Goal: Task Accomplishment & Management: Complete application form

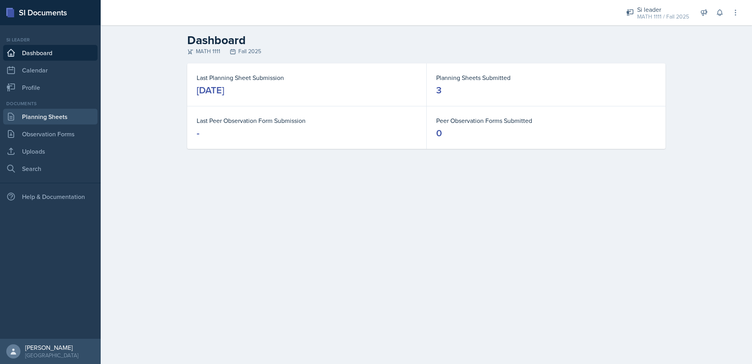
click at [73, 117] on link "Planning Sheets" at bounding box center [50, 117] width 94 height 16
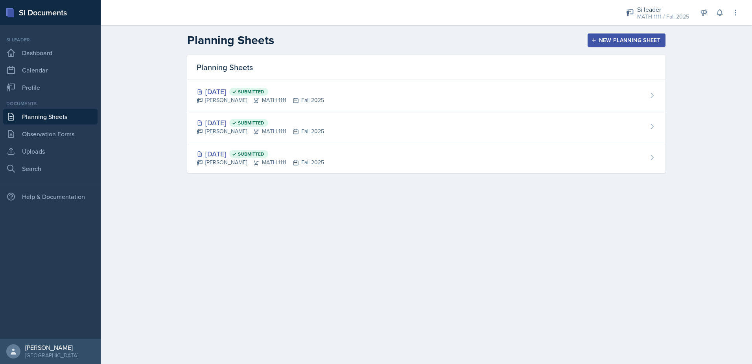
click at [643, 39] on div "New Planning Sheet" at bounding box center [627, 40] width 68 height 6
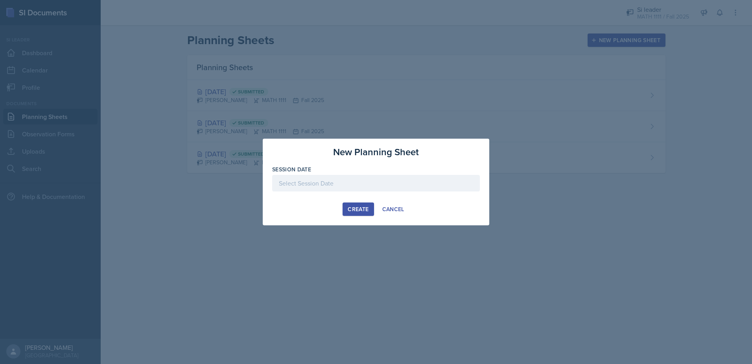
click at [298, 183] on div at bounding box center [376, 183] width 208 height 17
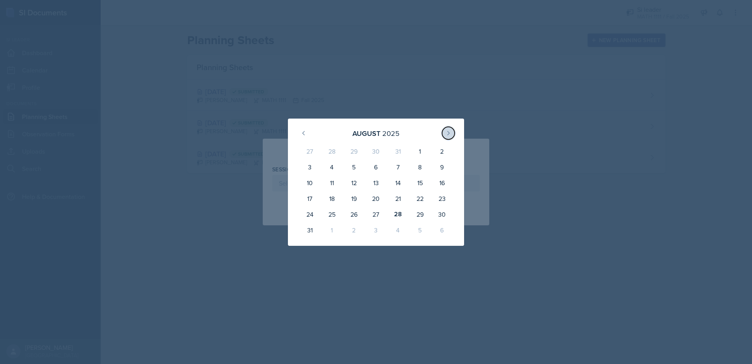
click at [453, 135] on button at bounding box center [448, 133] width 13 height 13
click at [353, 150] on div "2" at bounding box center [354, 152] width 22 height 19
type input "[DATE]"
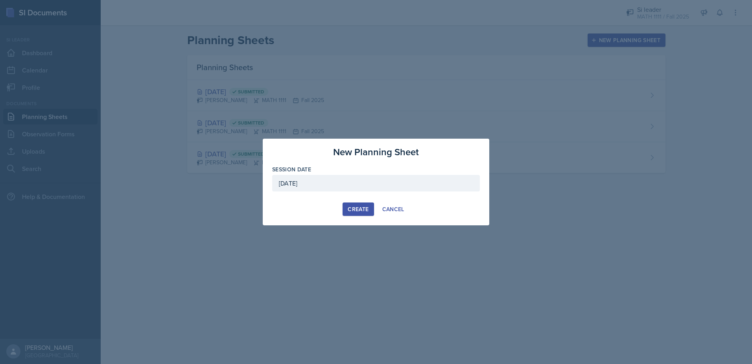
click at [360, 213] on button "Create" at bounding box center [358, 208] width 31 height 13
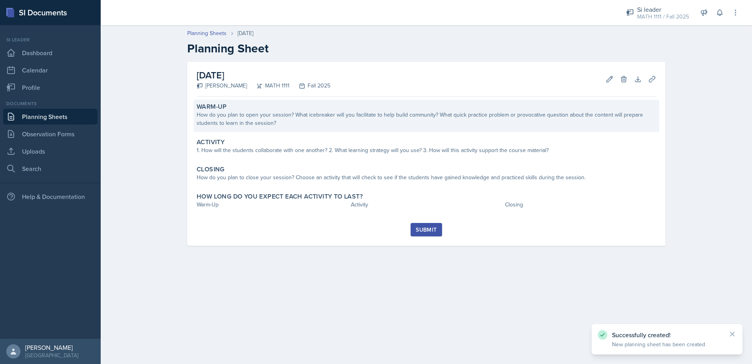
click at [319, 124] on div "How do you plan to open your session? What icebreaker will you facilitate to he…" at bounding box center [427, 119] width 460 height 17
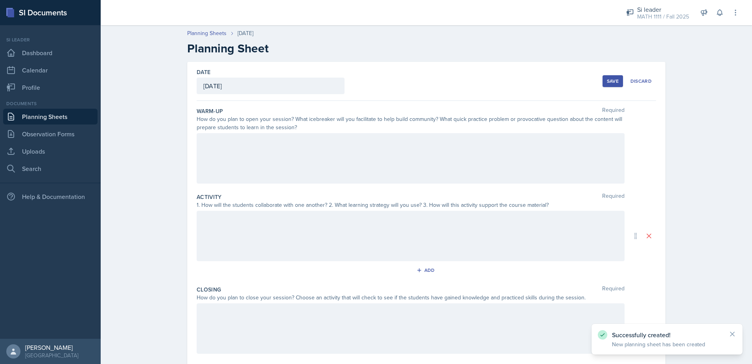
click at [315, 143] on div at bounding box center [411, 158] width 428 height 50
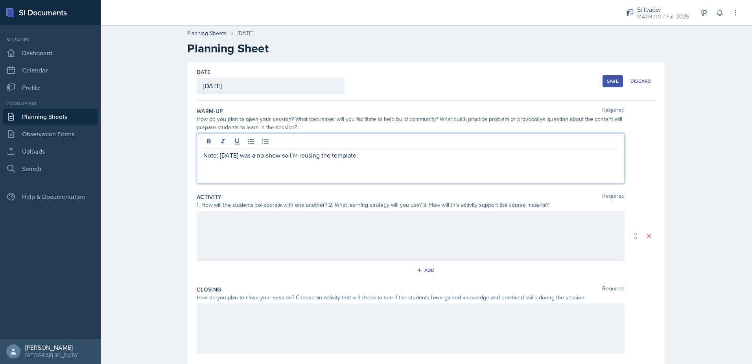
drag, startPoint x: 396, startPoint y: 159, endPoint x: 191, endPoint y: 167, distance: 205.5
click at [191, 167] on div "Date [DATE] [DATE] 27 28 29 30 31 1 2 3 4 5 6 7 8 9 10 11 12 13 14 15 16 17 18 …" at bounding box center [426, 236] width 478 height 348
click at [283, 155] on div "Note: [DATE] was a no-show so I'm reusing the template." at bounding box center [411, 158] width 428 height 50
click at [219, 141] on icon at bounding box center [223, 141] width 8 height 8
click at [390, 157] on p "Note: [DATE] was a no-show so I'm reusing the template." at bounding box center [410, 154] width 415 height 9
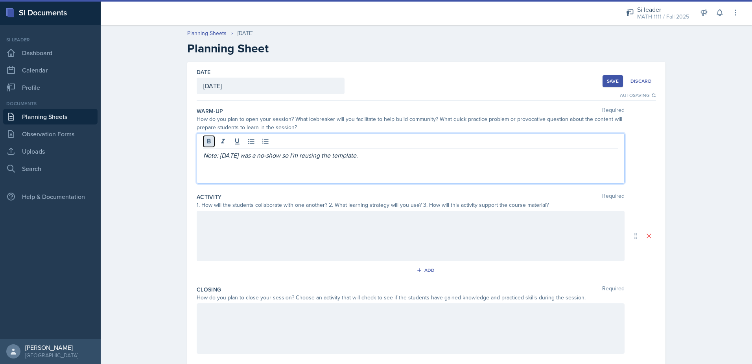
click at [207, 141] on icon at bounding box center [209, 141] width 4 height 5
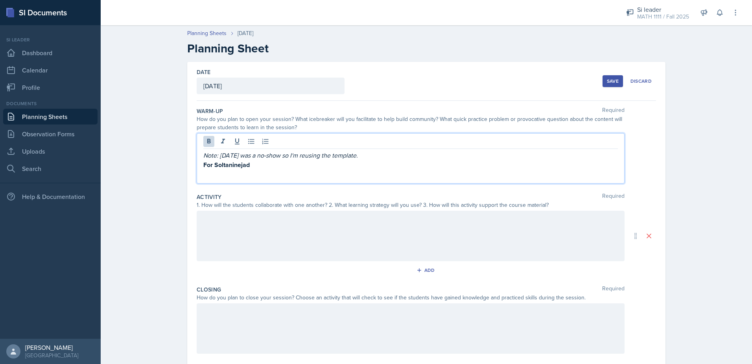
drag, startPoint x: 251, startPoint y: 163, endPoint x: 177, endPoint y: 170, distance: 74.4
click at [177, 170] on div "Date [DATE] [DATE] 27 28 29 30 31 1 2 3 4 5 6 7 8 9 10 11 12 13 14 15 16 17 18 …" at bounding box center [427, 245] width 504 height 367
click at [289, 203] on div "1. How will the students collaborate with one another? 2. What learning strateg…" at bounding box center [411, 205] width 428 height 8
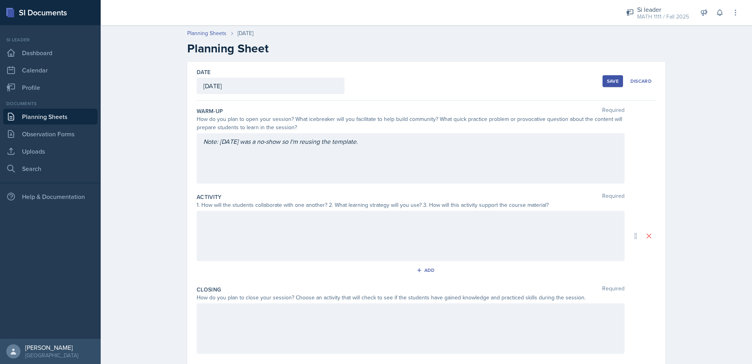
click at [281, 174] on div "Note: [DATE] was a no-show so I'm reusing the template." at bounding box center [411, 158] width 428 height 50
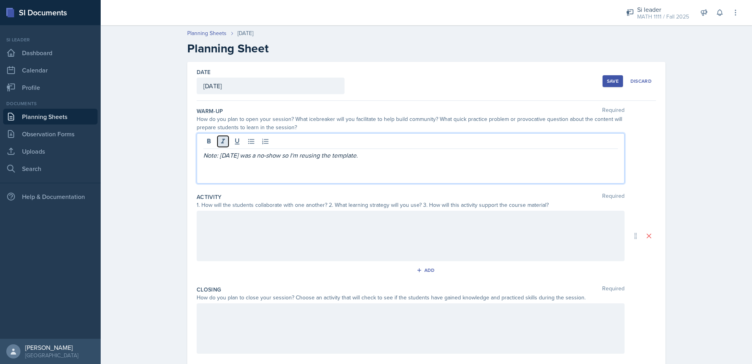
click at [219, 142] on icon at bounding box center [223, 141] width 8 height 8
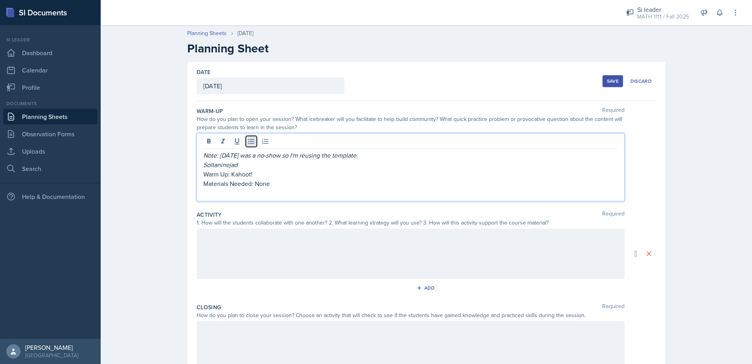
click at [249, 143] on icon at bounding box center [252, 141] width 8 height 8
click at [254, 242] on div at bounding box center [411, 253] width 428 height 50
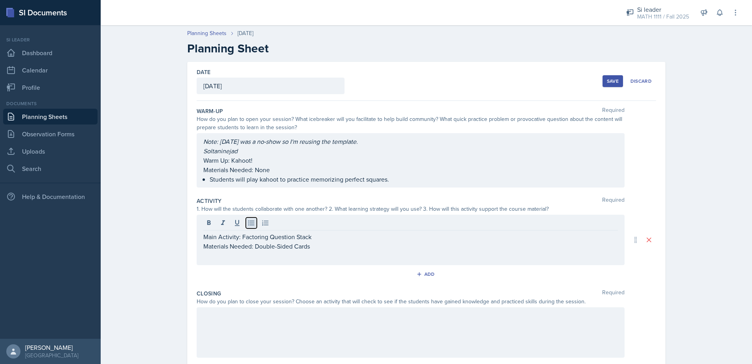
click at [248, 222] on icon at bounding box center [252, 223] width 8 height 8
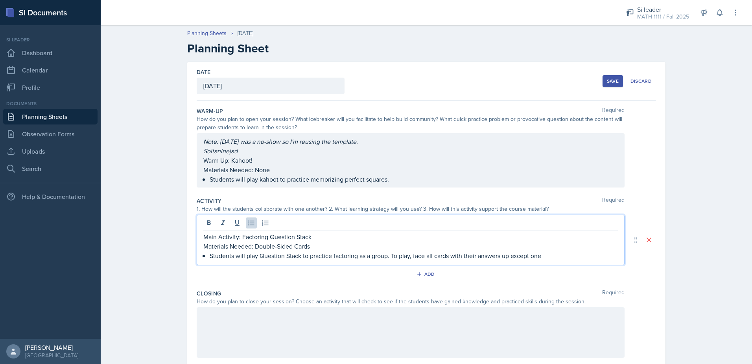
click at [474, 256] on p "Students will play Question Stack to practice factoring as a group. To play, fa…" at bounding box center [414, 255] width 408 height 9
click at [498, 255] on p "Students will play Question Stack to practice factoring as a group. To play, fa…" at bounding box center [414, 255] width 408 height 9
click at [566, 256] on p "Students will play Question Stack to practice factoring as a group. To play, fa…" at bounding box center [414, 255] width 408 height 9
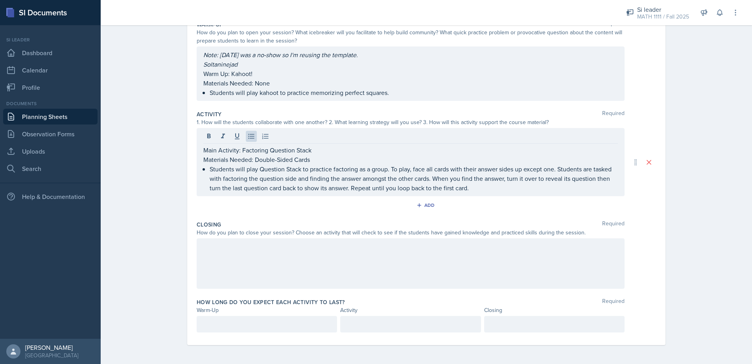
click at [291, 269] on div at bounding box center [411, 263] width 428 height 50
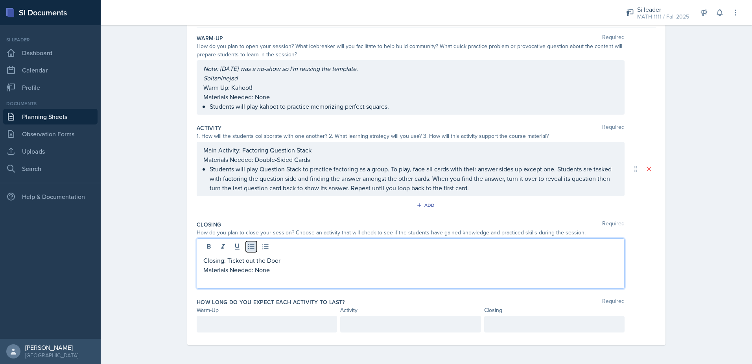
click at [248, 248] on icon at bounding box center [252, 246] width 8 height 8
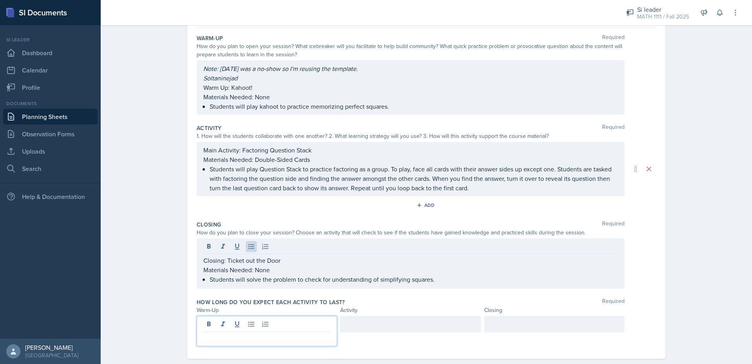
click at [267, 322] on div at bounding box center [267, 331] width 140 height 30
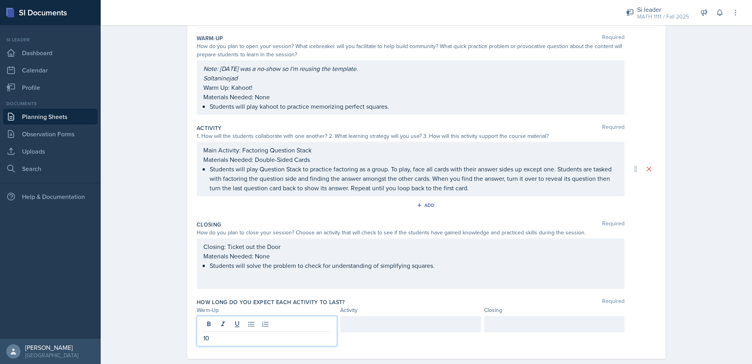
click at [395, 325] on div at bounding box center [410, 324] width 140 height 17
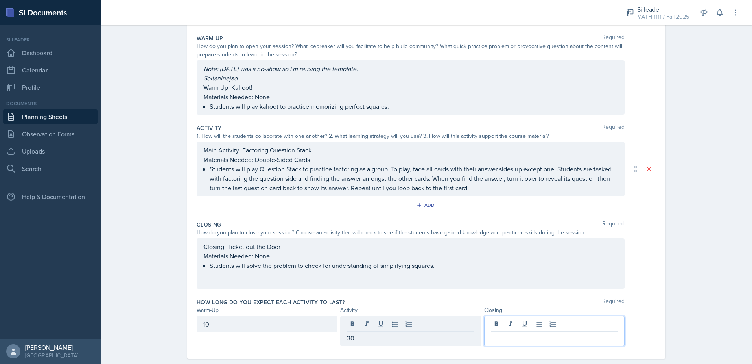
click at [534, 323] on div at bounding box center [554, 331] width 140 height 30
click at [697, 249] on div "Planning Sheets [DATE] Planning Sheet Date [DATE] [DATE] 27 28 29 30 31 1 2 3 4…" at bounding box center [427, 162] width 652 height 429
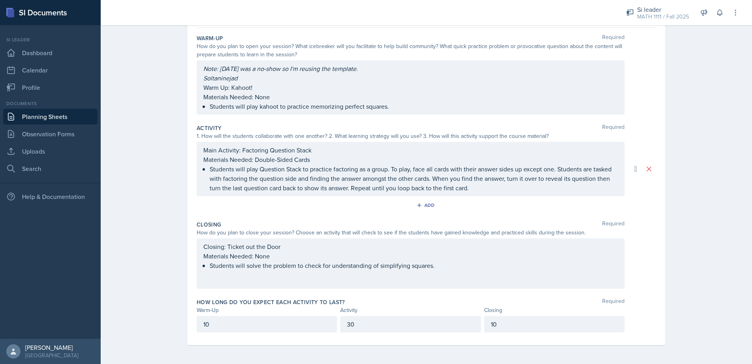
scroll to position [0, 0]
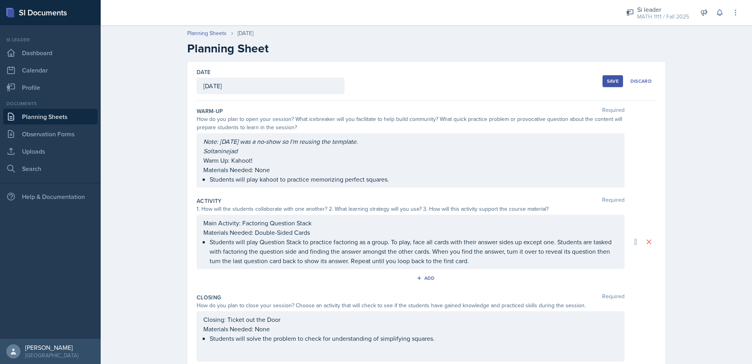
click at [613, 79] on div "Save" at bounding box center [613, 81] width 12 height 6
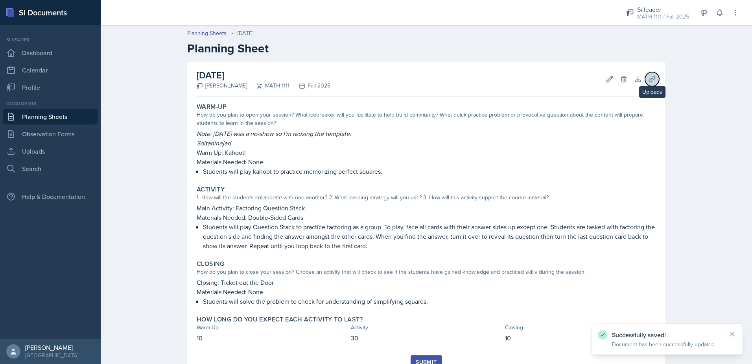
click at [649, 81] on icon at bounding box center [652, 79] width 6 height 6
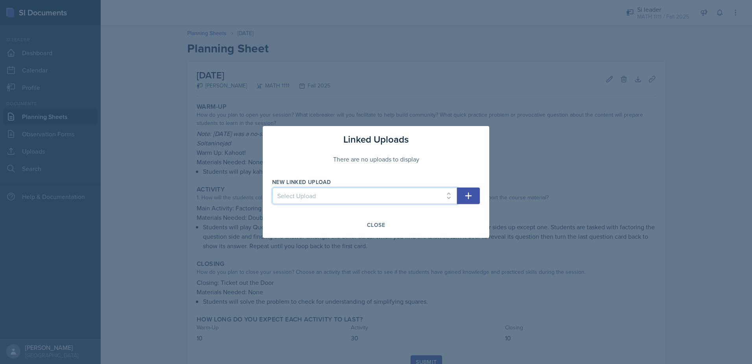
click at [339, 192] on select "Select Upload Mock Session Plan 8/26 Canva PDF 8/28 Canva PDF 8/28 Worksheet 9/…" at bounding box center [364, 195] width 185 height 17
select select "3b9a08c2-fa28-4e43-abf8-656c1f059eeb"
click at [272, 187] on select "Select Upload Mock Session Plan 8/26 Canva PDF 8/28 Canva PDF 8/28 Worksheet 9/…" at bounding box center [364, 195] width 185 height 17
click at [468, 196] on icon "button" at bounding box center [469, 195] width 7 height 7
select select
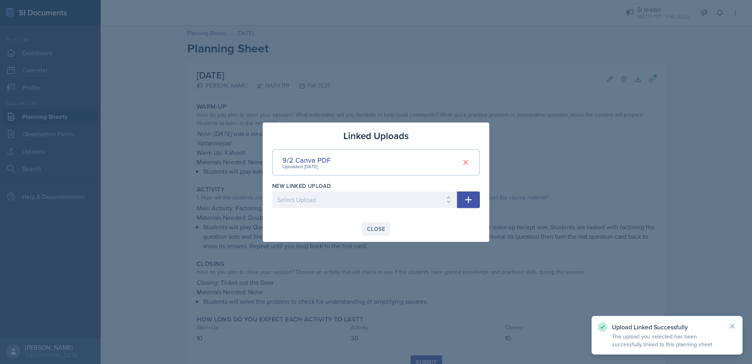
click at [374, 232] on div "Close" at bounding box center [376, 228] width 18 height 6
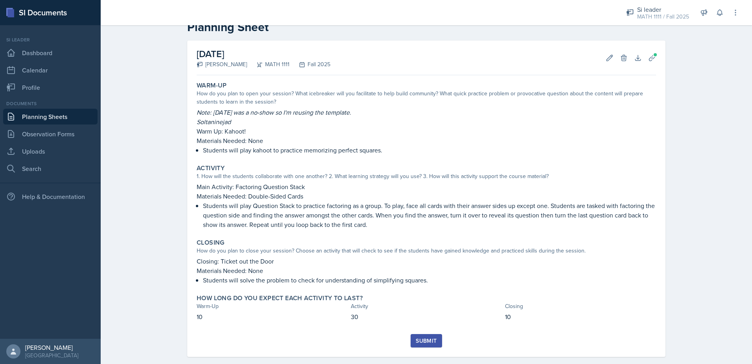
scroll to position [33, 0]
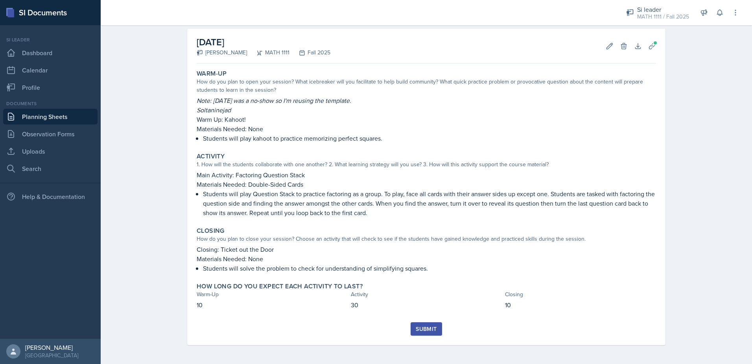
click at [430, 331] on div "Submit" at bounding box center [426, 328] width 21 height 6
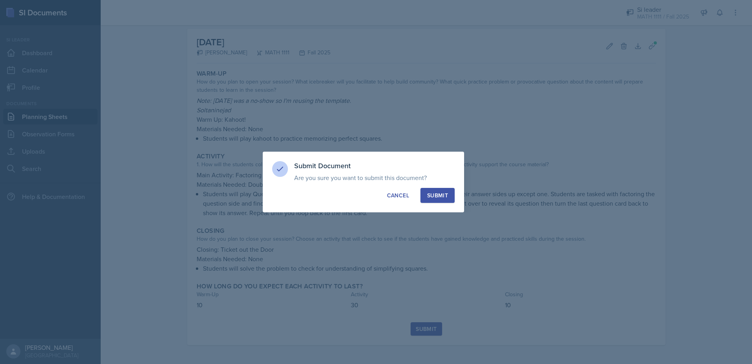
click at [437, 200] on button "Submit" at bounding box center [438, 195] width 34 height 15
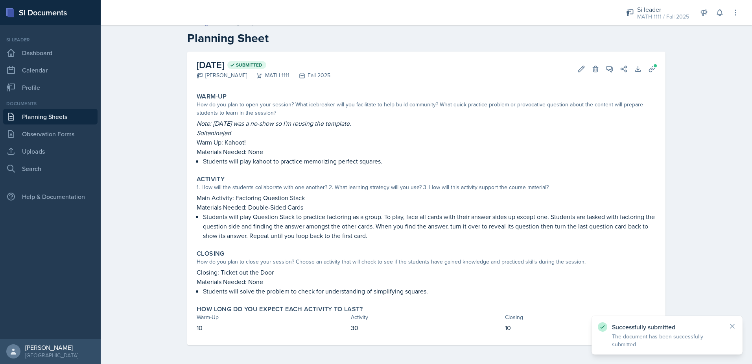
click at [56, 118] on link "Planning Sheets" at bounding box center [50, 117] width 94 height 16
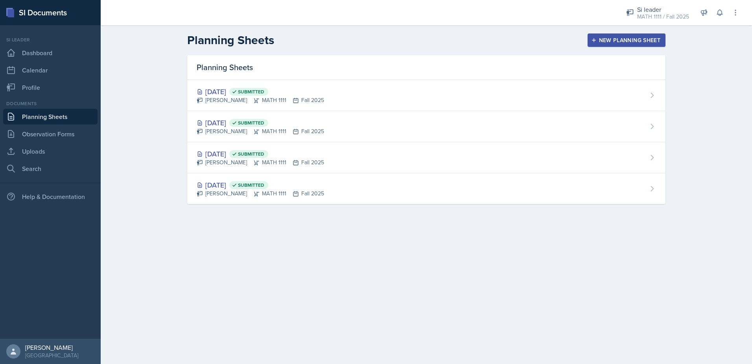
click at [639, 43] on div "New Planning Sheet" at bounding box center [627, 40] width 68 height 6
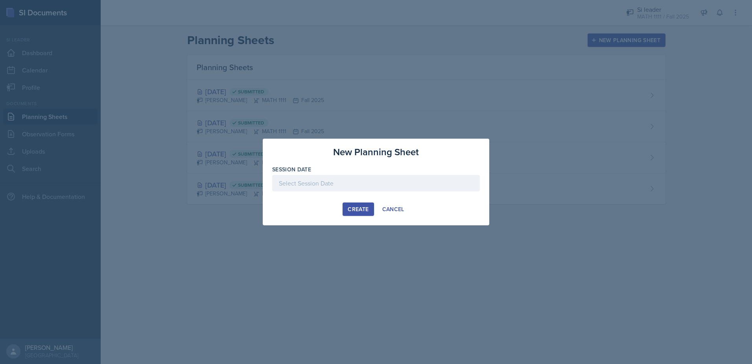
click at [347, 183] on div at bounding box center [376, 183] width 208 height 17
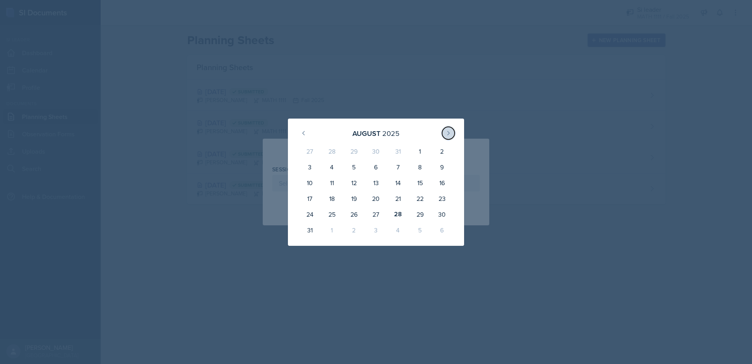
click at [447, 129] on button at bounding box center [448, 133] width 13 height 13
click at [347, 150] on div "2" at bounding box center [354, 152] width 22 height 19
type input "[DATE]"
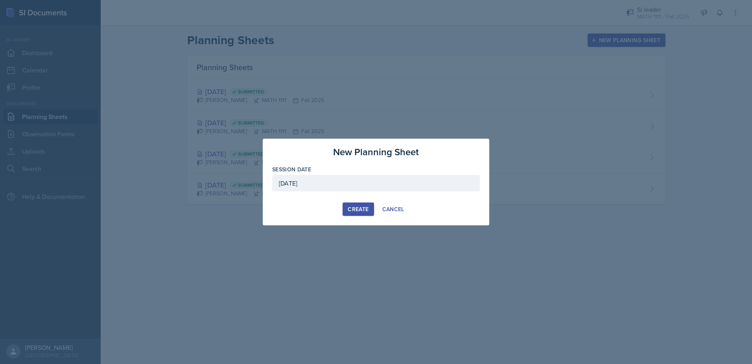
click at [363, 207] on div "Create" at bounding box center [358, 209] width 21 height 6
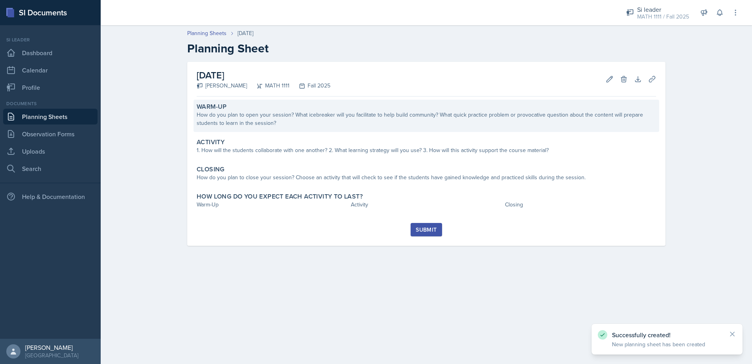
click at [316, 120] on div "How do you plan to open your session? What icebreaker will you facilitate to he…" at bounding box center [427, 119] width 460 height 17
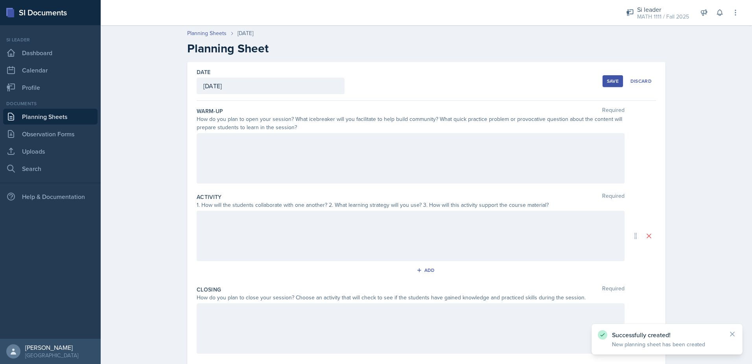
click at [296, 153] on div at bounding box center [411, 158] width 428 height 50
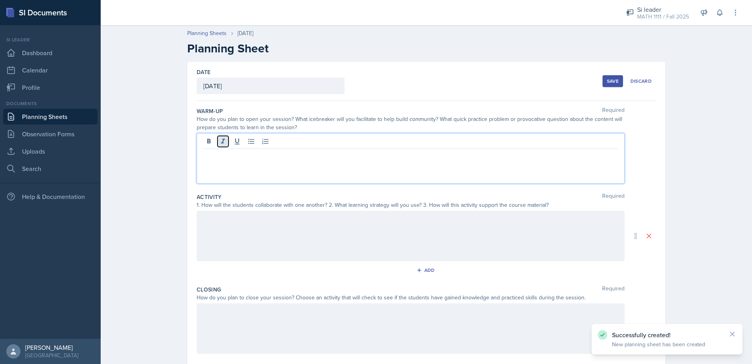
click at [224, 140] on icon at bounding box center [223, 141] width 8 height 8
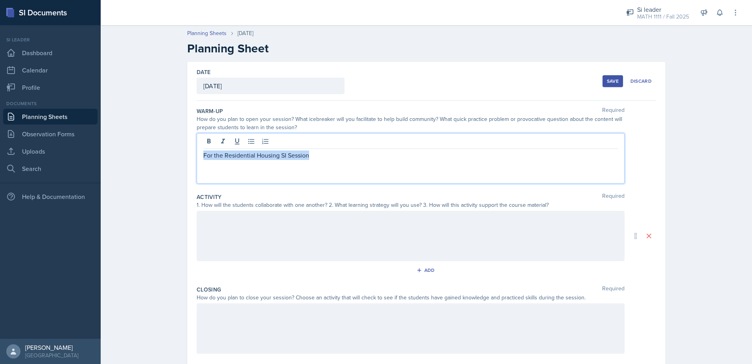
drag, startPoint x: 308, startPoint y: 157, endPoint x: 157, endPoint y: 160, distance: 151.1
click at [157, 160] on div "Planning Sheets [DATE] Planning Sheet Date [DATE] [DATE] 27 28 29 30 31 1 2 3 4…" at bounding box center [427, 224] width 652 height 407
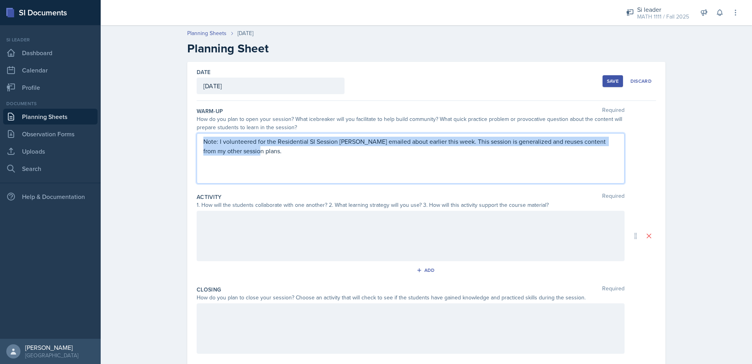
drag, startPoint x: 246, startPoint y: 153, endPoint x: 192, endPoint y: 143, distance: 55.6
click at [192, 143] on div "Date [DATE] [DATE] 27 28 29 30 31 1 2 3 4 5 6 7 8 9 10 11 12 13 14 15 16 17 18 …" at bounding box center [426, 236] width 478 height 348
click at [218, 147] on p "Note: I volunteered for the Residential SI Session [PERSON_NAME] emailed about …" at bounding box center [410, 146] width 415 height 19
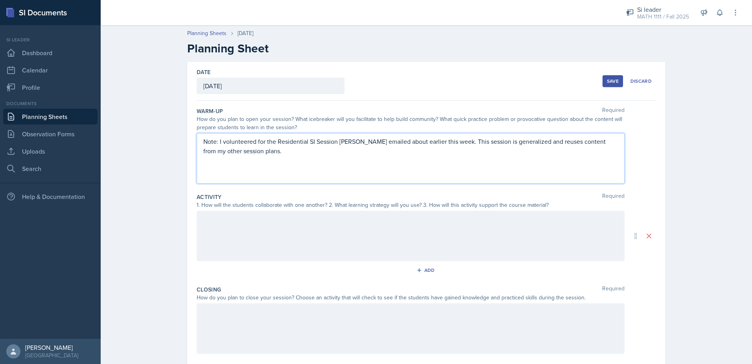
click at [240, 152] on p "Note: I volunteered for the Residential SI Session [PERSON_NAME] emailed about …" at bounding box center [410, 146] width 415 height 19
click at [268, 225] on div at bounding box center [411, 236] width 428 height 50
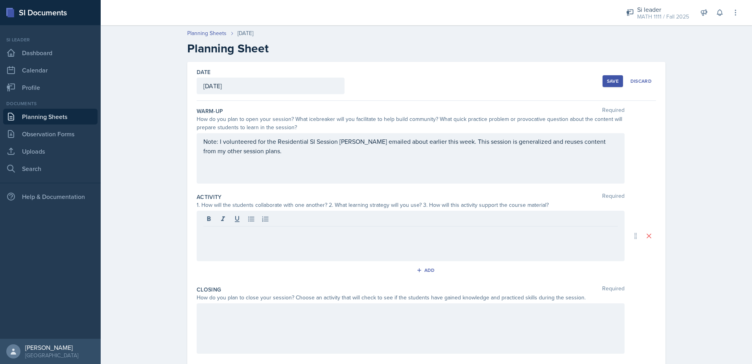
click at [263, 169] on div "Note: I volunteered for the Residential SI Session [PERSON_NAME] emailed about …" at bounding box center [411, 158] width 428 height 50
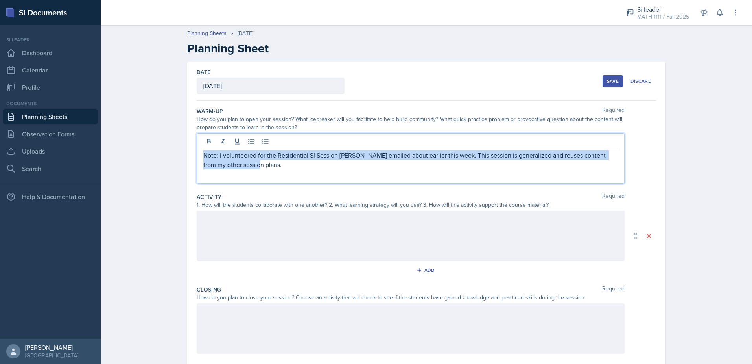
drag, startPoint x: 260, startPoint y: 168, endPoint x: 193, endPoint y: 154, distance: 69.1
click at [193, 154] on div "Date [DATE] [DATE] 27 28 29 30 31 1 2 3 4 5 6 7 8 9 10 11 12 13 14 15 16 17 18 …" at bounding box center [426, 236] width 478 height 348
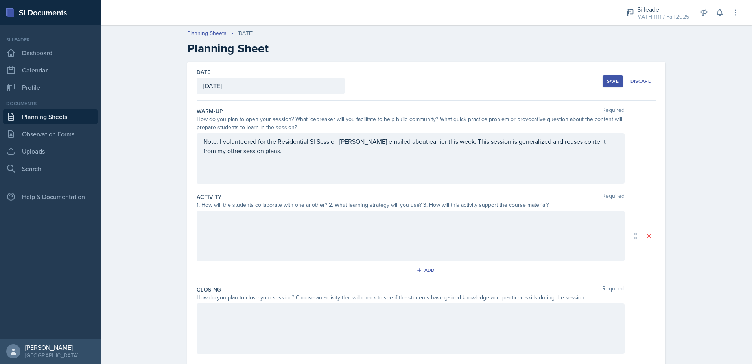
click at [263, 168] on div "Note: I volunteered for the Residential SI Session [PERSON_NAME] emailed about …" at bounding box center [411, 158] width 428 height 50
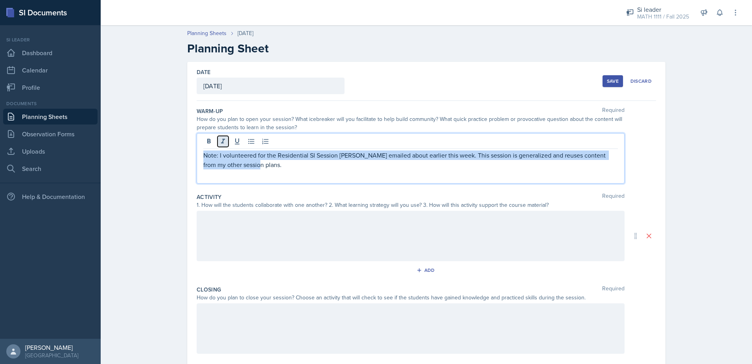
click at [222, 142] on icon at bounding box center [223, 141] width 8 height 8
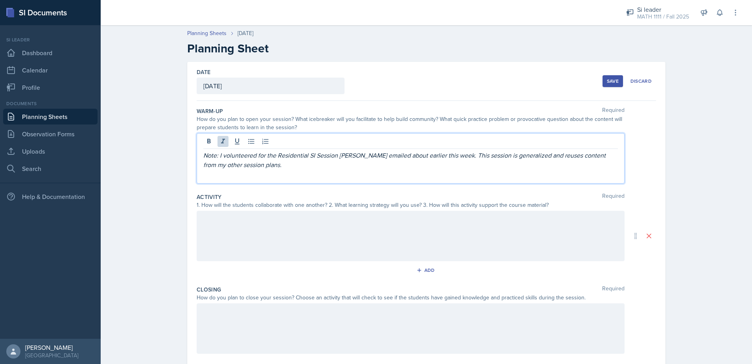
click at [258, 166] on p "Note: I volunteered for the Residential SI Session [PERSON_NAME] emailed about …" at bounding box center [410, 159] width 415 height 19
drag, startPoint x: 231, startPoint y: 175, endPoint x: 198, endPoint y: 179, distance: 33.7
click at [198, 179] on div "Note: I volunteered for the Residential SI Session [PERSON_NAME] emailed about …" at bounding box center [411, 158] width 428 height 50
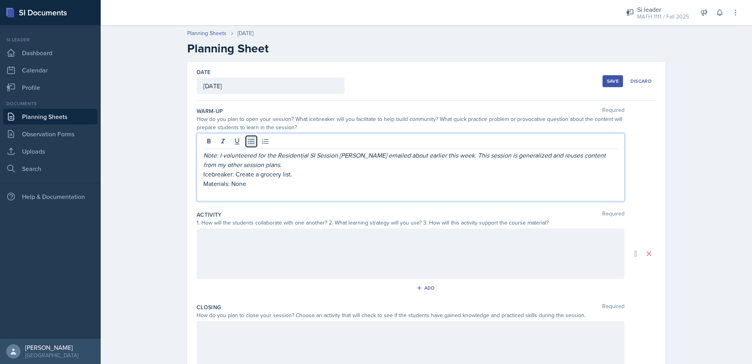
click at [248, 140] on icon at bounding box center [252, 141] width 8 height 8
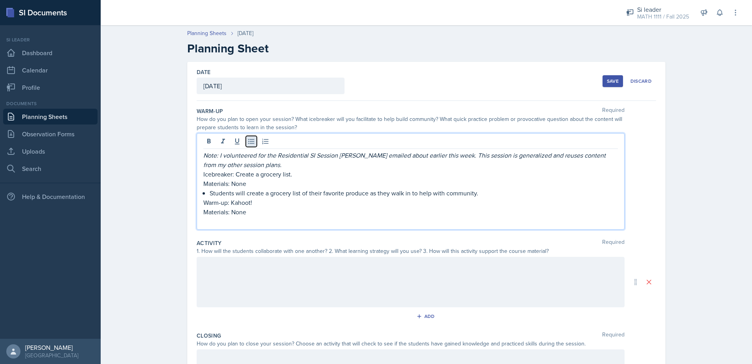
click at [248, 143] on icon at bounding box center [251, 141] width 6 height 5
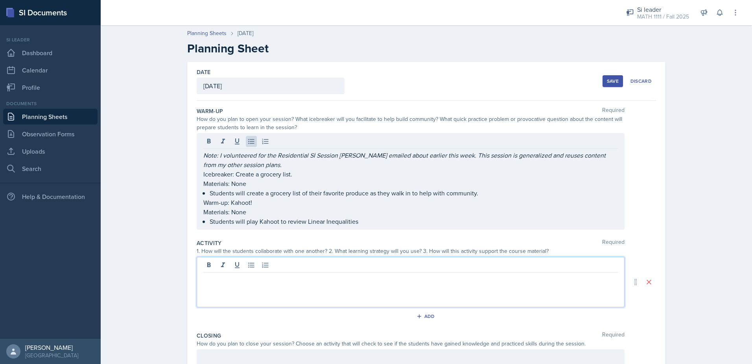
click at [231, 264] on div at bounding box center [411, 282] width 428 height 50
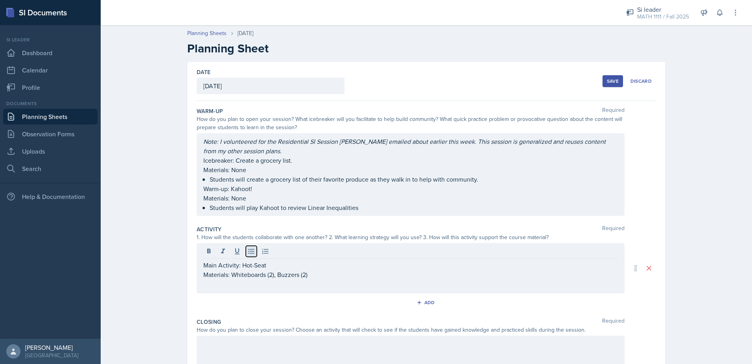
click at [251, 253] on icon at bounding box center [252, 251] width 8 height 8
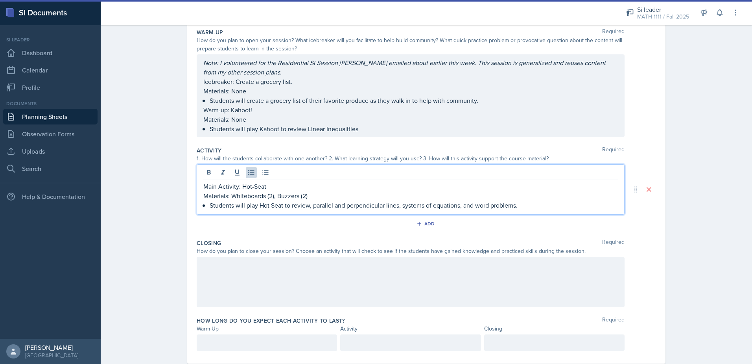
click at [281, 270] on div at bounding box center [411, 282] width 428 height 50
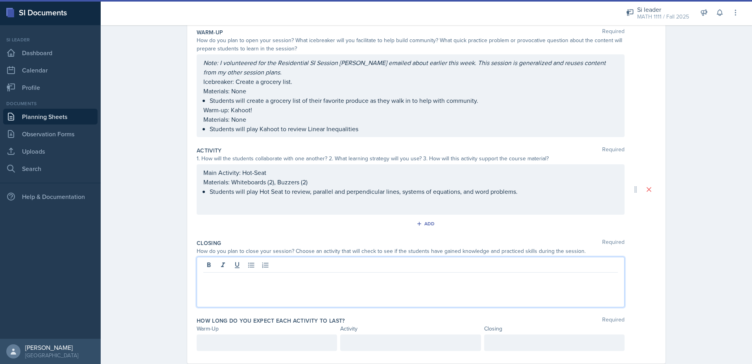
scroll to position [92, 0]
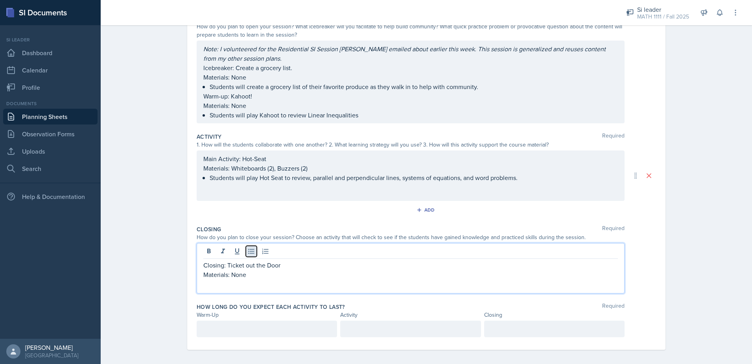
click at [251, 250] on icon at bounding box center [252, 251] width 8 height 8
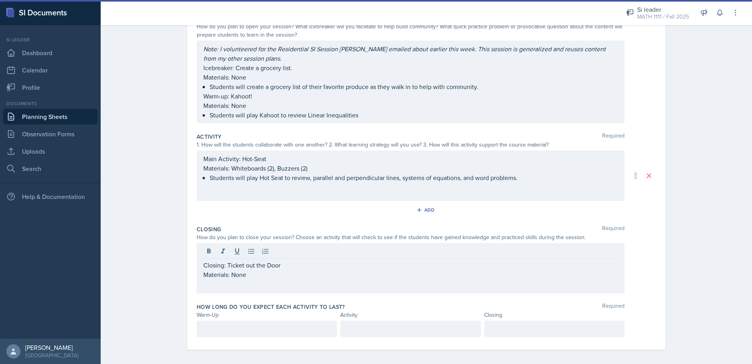
click at [246, 285] on p at bounding box center [410, 283] width 415 height 9
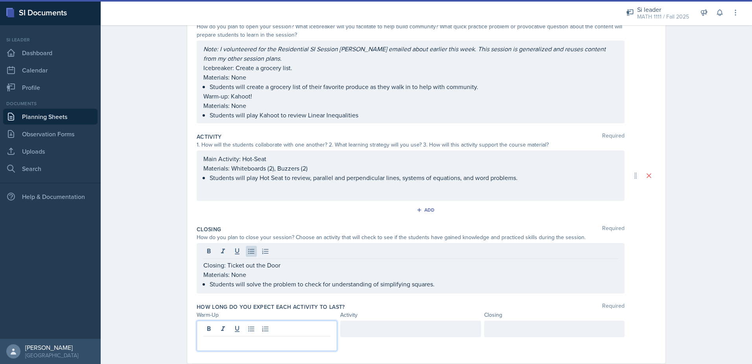
click at [260, 333] on div at bounding box center [267, 335] width 140 height 30
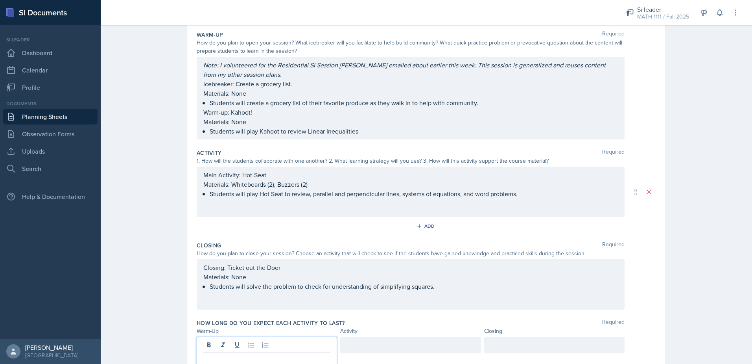
scroll to position [79, 0]
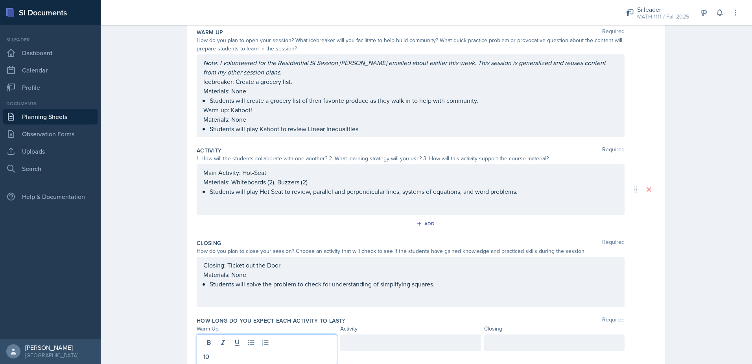
click at [388, 346] on div at bounding box center [410, 342] width 140 height 17
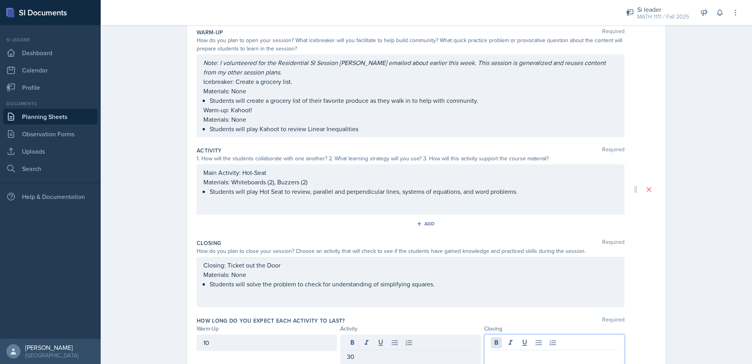
click at [496, 340] on div at bounding box center [554, 349] width 140 height 30
click at [707, 242] on div "Planning Sheets [DATE] Planning Sheet Date [DATE] [DATE] 27 28 29 30 31 1 2 3 4…" at bounding box center [427, 169] width 652 height 453
click at [512, 199] on div "Main Activity: Hot-Seat Materials: Whiteboards (2), Buzzers (2) Students will p…" at bounding box center [411, 189] width 428 height 50
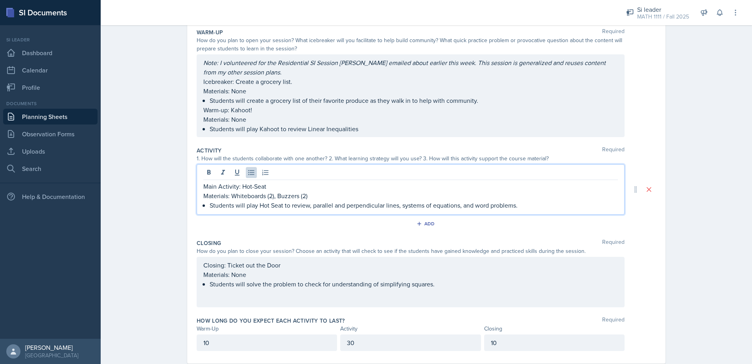
scroll to position [92, 0]
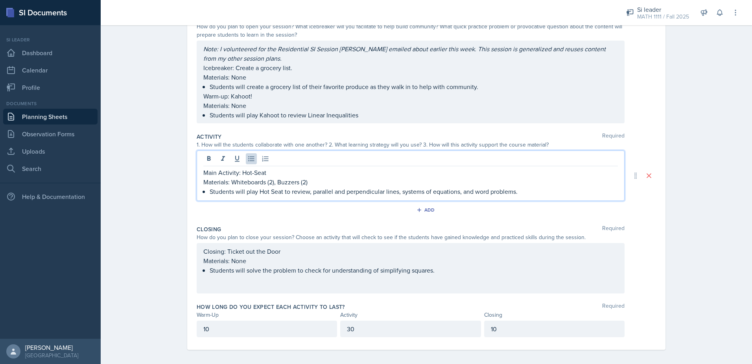
click at [513, 273] on div "Closing: Ticket out the Door Materials: None Students will solve the problem to…" at bounding box center [410, 260] width 415 height 28
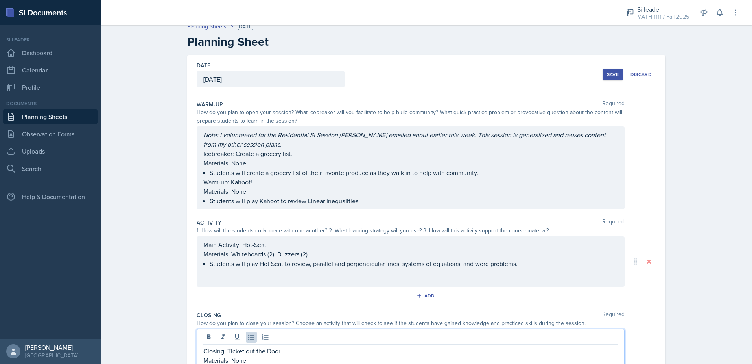
scroll to position [0, 0]
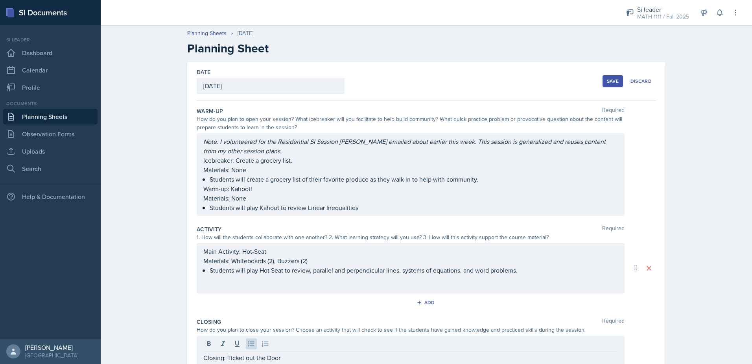
click at [605, 85] on button "Save" at bounding box center [613, 81] width 20 height 12
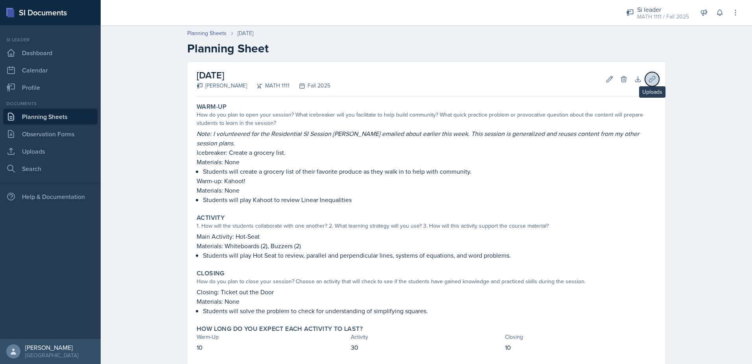
click at [648, 81] on icon at bounding box center [652, 79] width 8 height 8
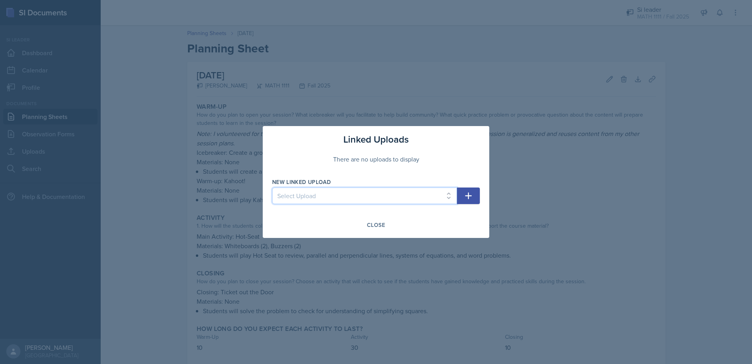
click at [393, 191] on select "Select Upload Mock Session Plan 8/26 Canva PDF 8/28 Canva PDF 8/28 Worksheet 9/…" at bounding box center [364, 195] width 185 height 17
select select "55851910-5d9d-4ffe-a4d7-51171c64068c"
click at [272, 187] on select "Select Upload Mock Session Plan 8/26 Canva PDF 8/28 Canva PDF 8/28 Worksheet 9/…" at bounding box center [364, 195] width 185 height 17
click at [471, 199] on icon "button" at bounding box center [468, 195] width 9 height 9
select select
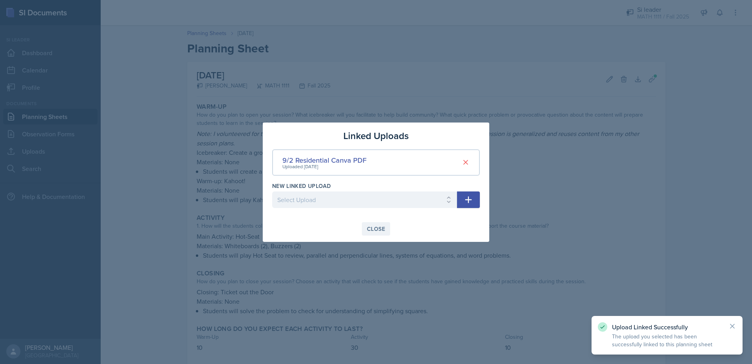
click at [367, 227] on div "Close" at bounding box center [376, 228] width 18 height 6
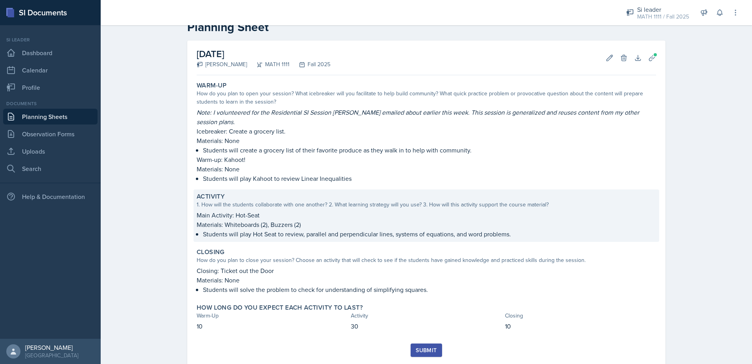
scroll to position [33, 0]
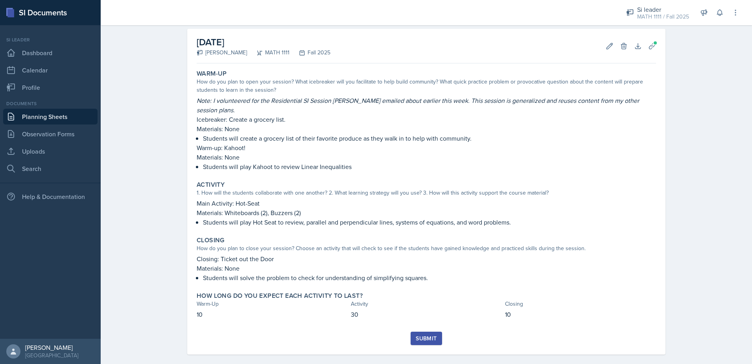
click at [428, 335] on div "Submit" at bounding box center [426, 338] width 21 height 6
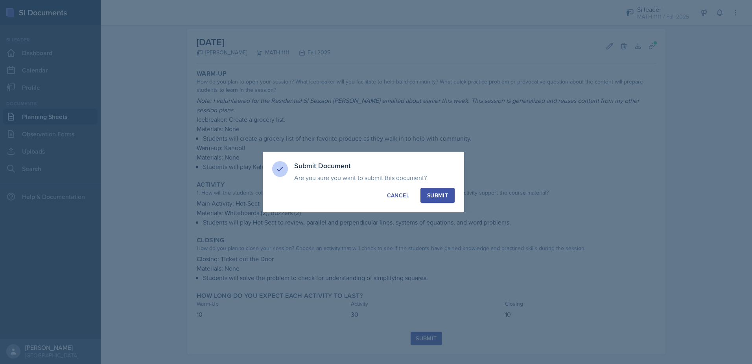
click at [440, 192] on div "Submit" at bounding box center [437, 195] width 21 height 8
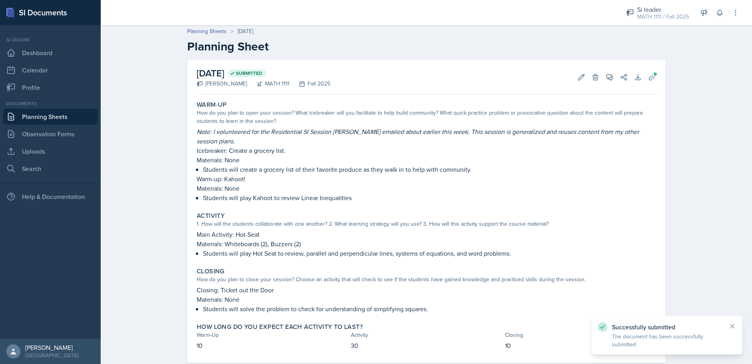
scroll to position [0, 0]
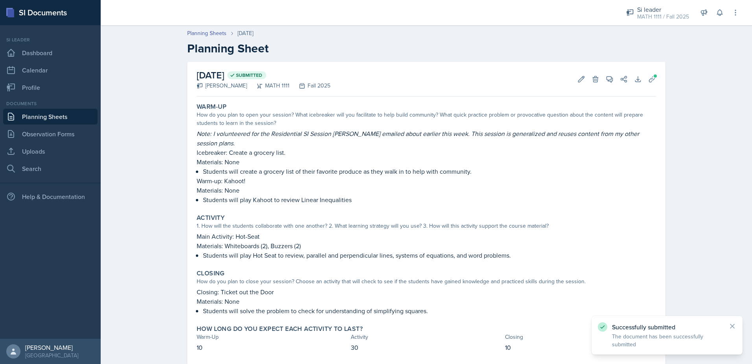
drag, startPoint x: 438, startPoint y: 208, endPoint x: 69, endPoint y: 120, distance: 379.5
click at [69, 120] on link "Planning Sheets" at bounding box center [50, 117] width 94 height 16
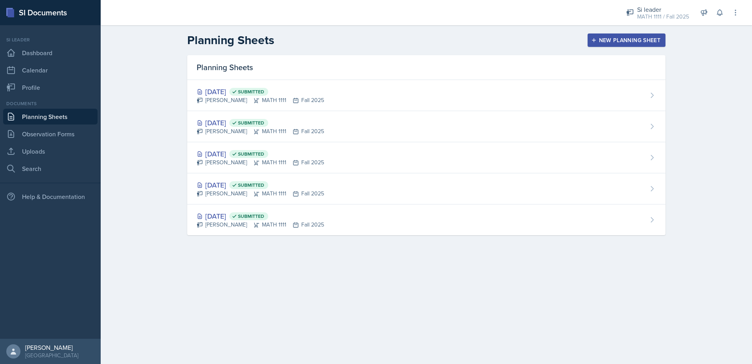
click at [595, 41] on icon "button" at bounding box center [594, 40] width 6 height 6
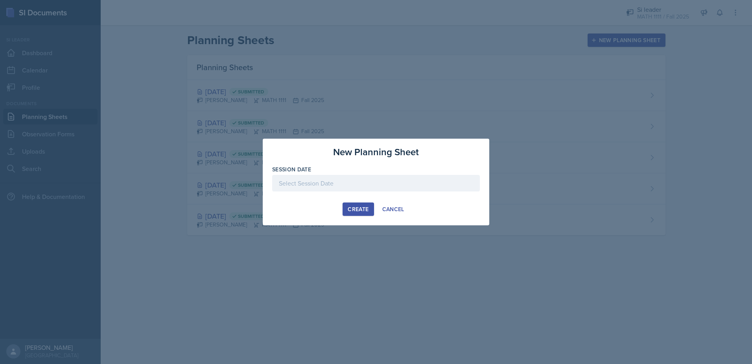
click at [368, 178] on div at bounding box center [376, 183] width 208 height 17
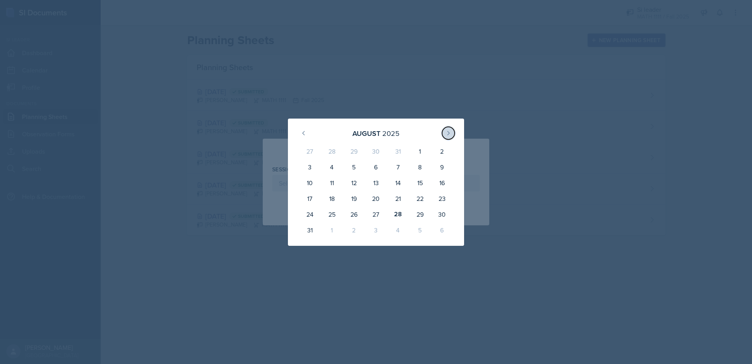
click at [445, 135] on icon at bounding box center [448, 133] width 6 height 6
click at [393, 153] on div "4" at bounding box center [398, 152] width 22 height 19
type input "[DATE]"
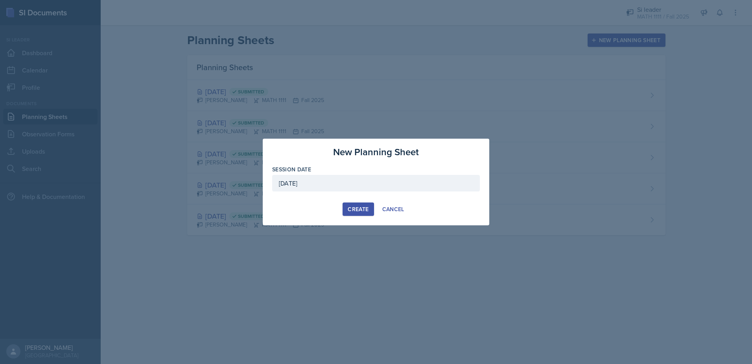
click at [361, 207] on div "Create" at bounding box center [358, 209] width 21 height 6
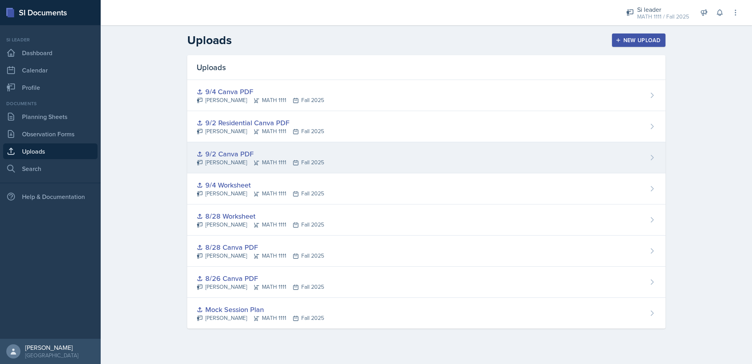
click at [235, 154] on div "9/2 Canva PDF" at bounding box center [260, 153] width 127 height 11
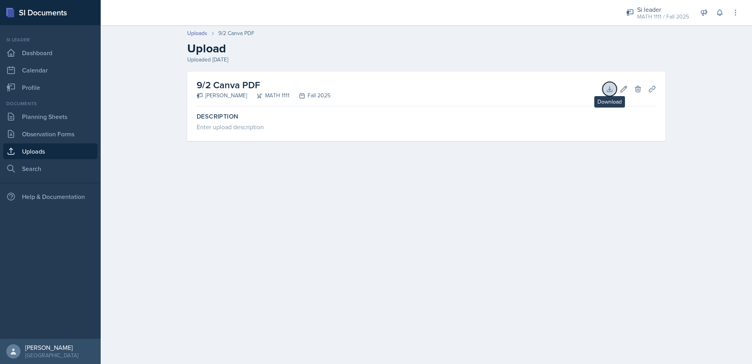
click at [610, 84] on button "Download" at bounding box center [610, 89] width 14 height 14
click at [373, 14] on div at bounding box center [356, 12] width 499 height 25
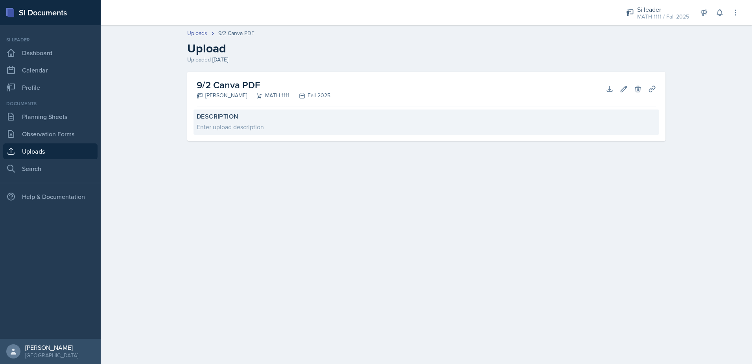
click at [234, 124] on div "Enter upload description" at bounding box center [427, 126] width 460 height 9
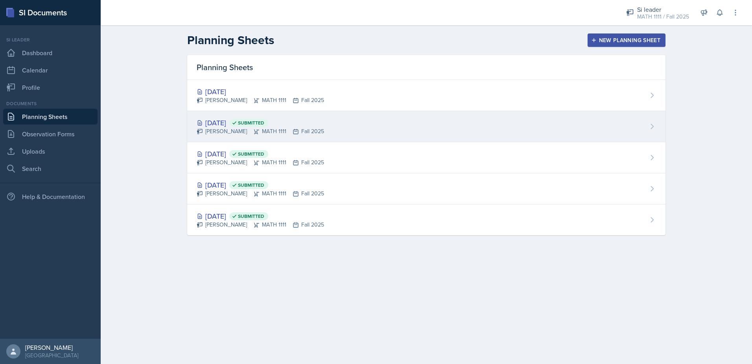
click at [231, 124] on div "Sep 2nd, 2025 Submitted" at bounding box center [260, 122] width 127 height 11
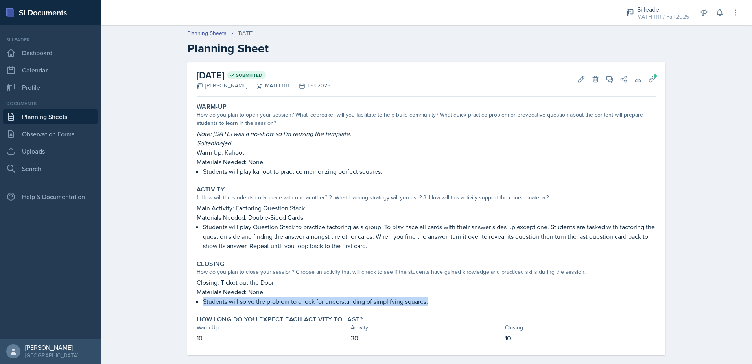
drag, startPoint x: 201, startPoint y: 302, endPoint x: 425, endPoint y: 300, distance: 223.5
click at [425, 300] on p "Students will solve the problem to check for understanding of simplifying squar…" at bounding box center [429, 300] width 453 height 9
copy p "Students will solve the problem to check for understanding of simplifying squar…"
click at [59, 117] on link "Planning Sheets" at bounding box center [50, 117] width 94 height 16
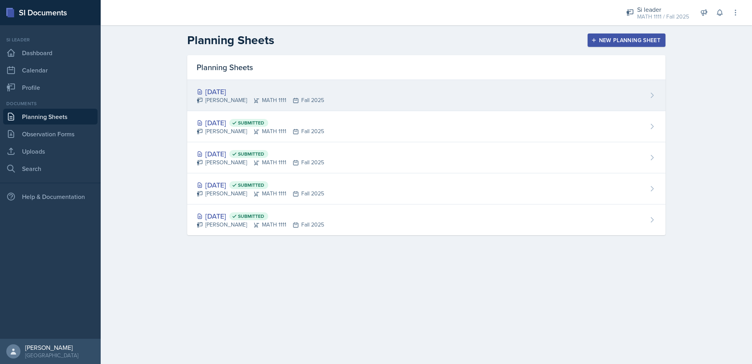
click at [232, 96] on div "Alyssa Bryant MATH 1111 Fall 2025" at bounding box center [260, 100] width 127 height 8
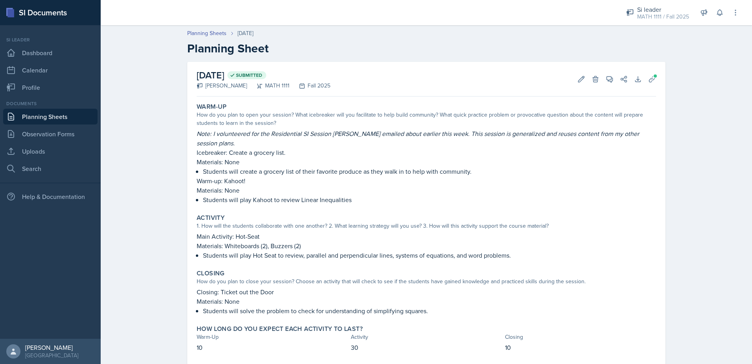
click at [56, 112] on link "Planning Sheets" at bounding box center [50, 117] width 94 height 16
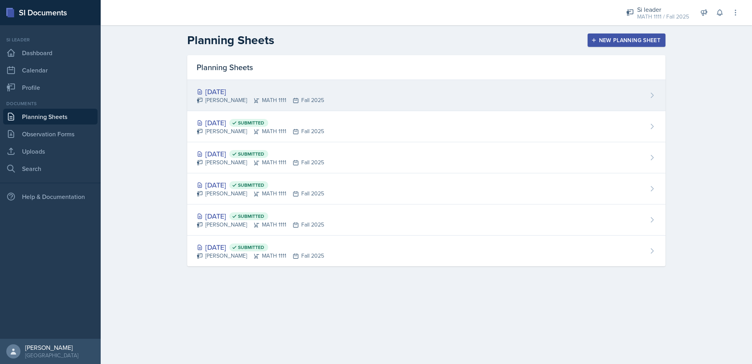
click at [223, 94] on div "[DATE]" at bounding box center [260, 91] width 127 height 11
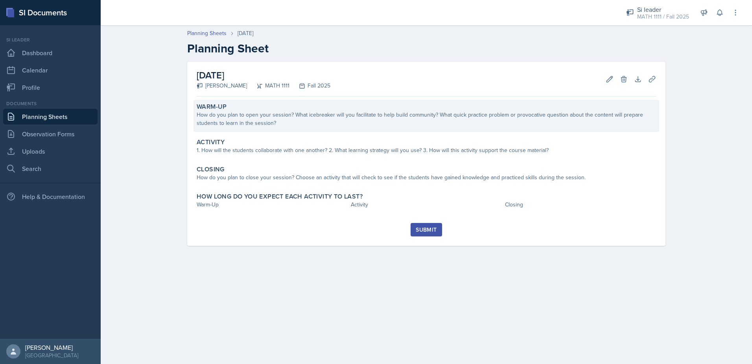
click at [366, 124] on div "How do you plan to open your session? What icebreaker will you facilitate to he…" at bounding box center [427, 119] width 460 height 17
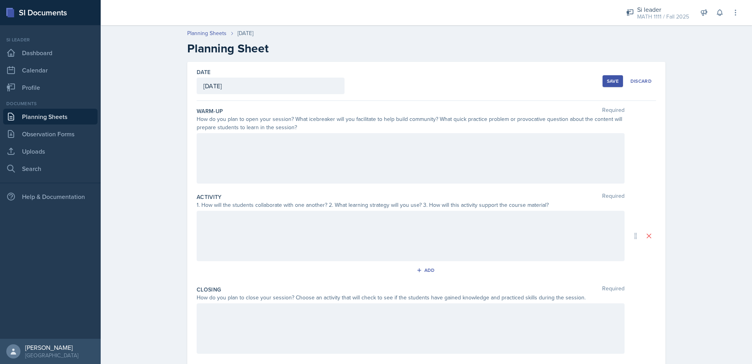
click at [290, 139] on div at bounding box center [411, 158] width 428 height 50
click at [224, 145] on button at bounding box center [223, 141] width 11 height 11
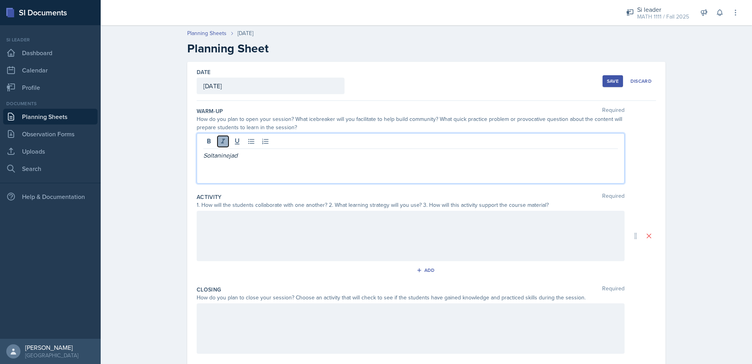
click at [223, 147] on div at bounding box center [410, 142] width 415 height 13
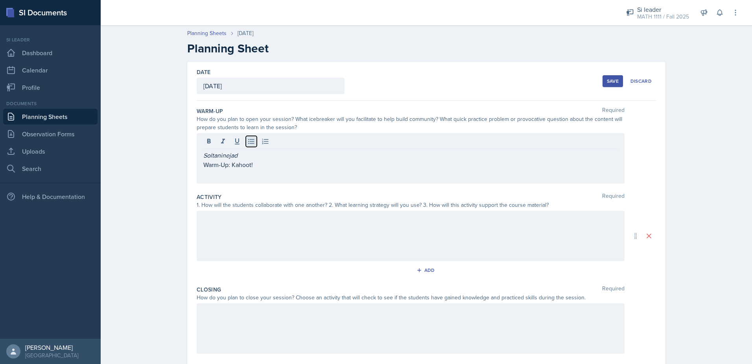
click at [248, 144] on icon at bounding box center [252, 141] width 8 height 8
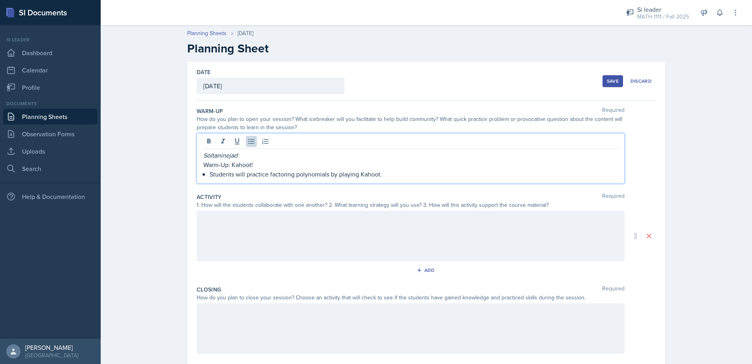
click at [232, 235] on div at bounding box center [411, 236] width 428 height 50
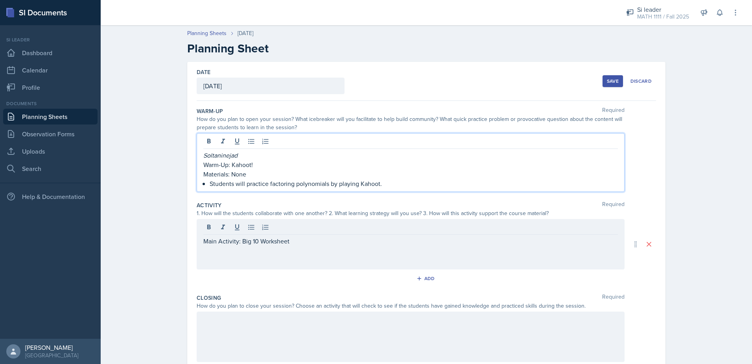
click at [294, 232] on div at bounding box center [410, 228] width 415 height 13
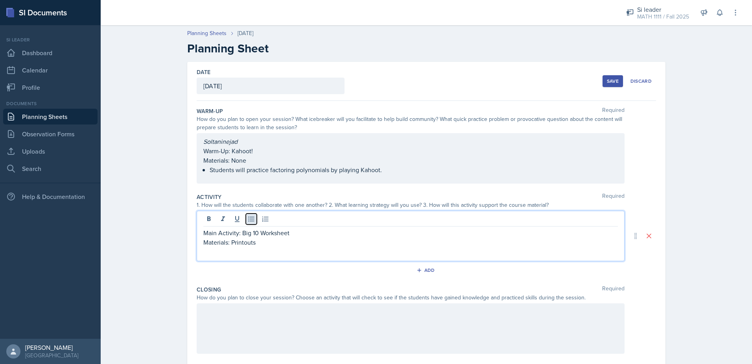
click at [248, 217] on icon at bounding box center [251, 218] width 6 height 5
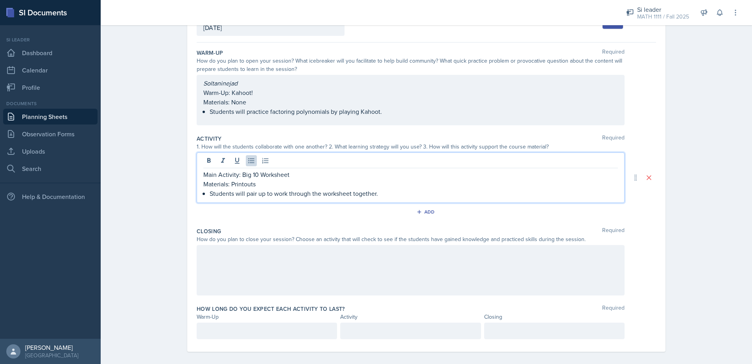
scroll to position [65, 0]
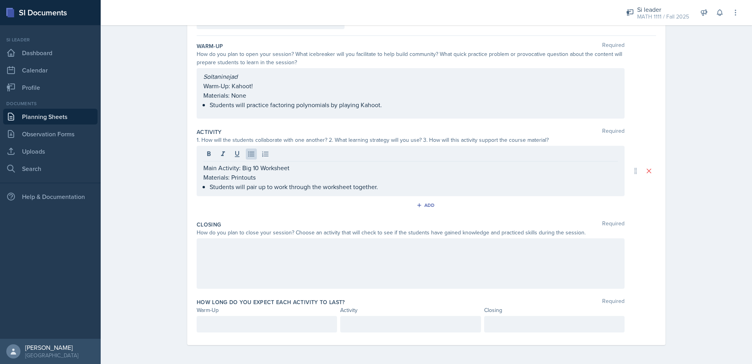
click at [290, 266] on div at bounding box center [411, 263] width 428 height 50
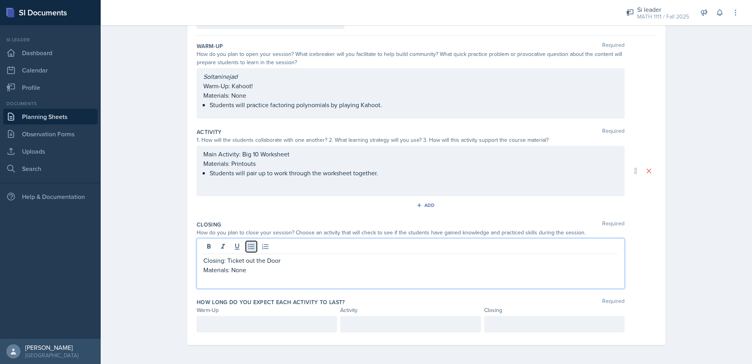
click at [251, 250] on icon at bounding box center [252, 246] width 8 height 8
click at [598, 270] on p "Materials: None" at bounding box center [410, 269] width 415 height 9
click at [326, 280] on p "Students will try to write the quadratic eq" at bounding box center [414, 278] width 408 height 9
click at [278, 321] on div at bounding box center [267, 324] width 140 height 17
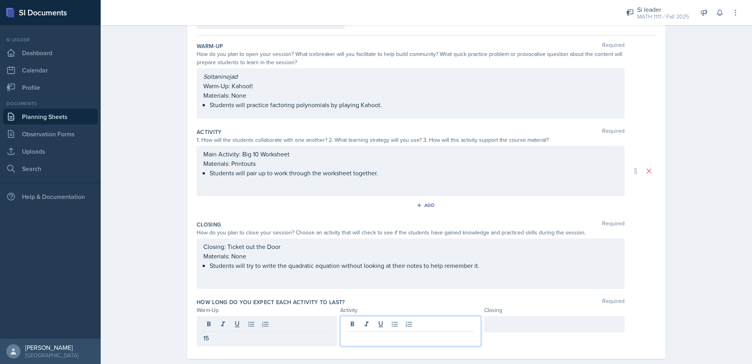
click at [407, 327] on div at bounding box center [410, 331] width 140 height 30
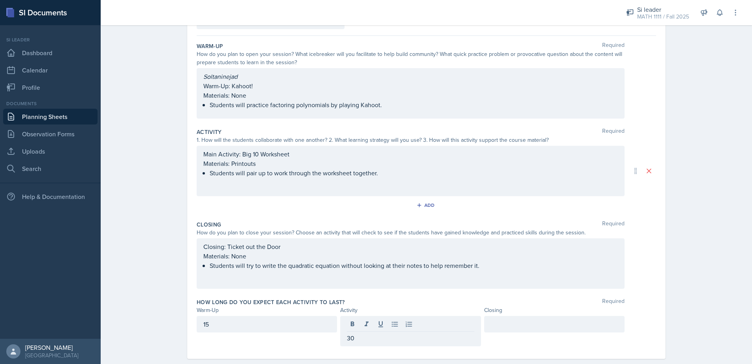
click at [547, 318] on div at bounding box center [554, 324] width 140 height 17
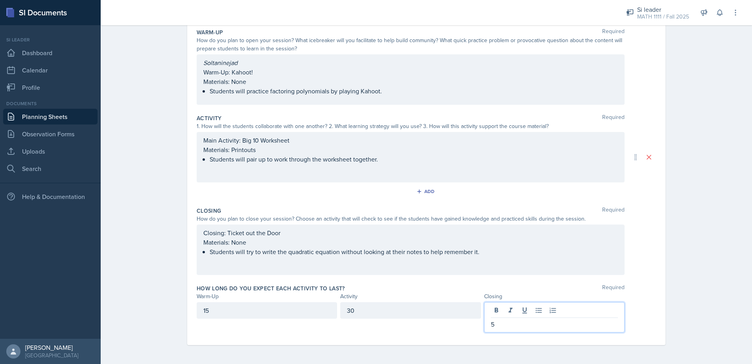
click at [696, 177] on div "Planning Sheets Sep 4th, 2025 Planning Sheet Date September 4th, 2025 August 20…" at bounding box center [427, 153] width 652 height 421
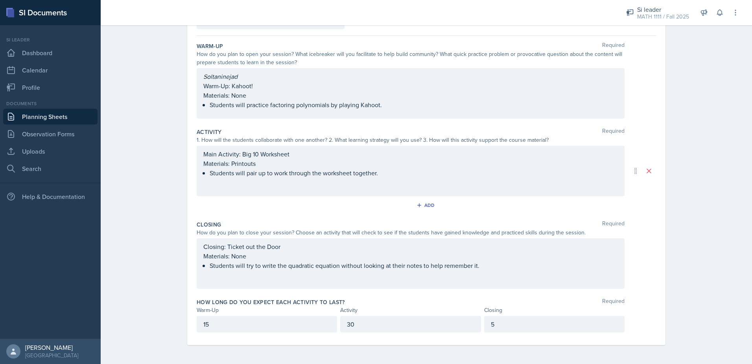
scroll to position [0, 0]
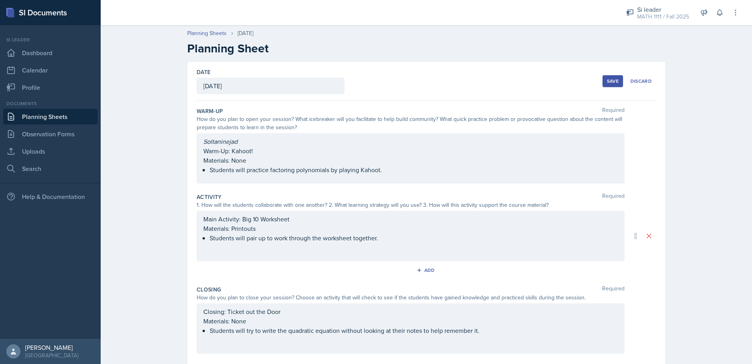
click at [612, 87] on div "Save Discard" at bounding box center [630, 81] width 54 height 18
click at [610, 84] on button "Save" at bounding box center [613, 81] width 20 height 12
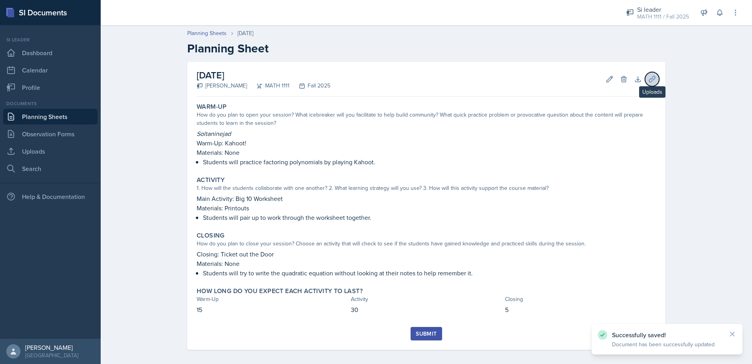
click at [650, 82] on icon at bounding box center [652, 79] width 8 height 8
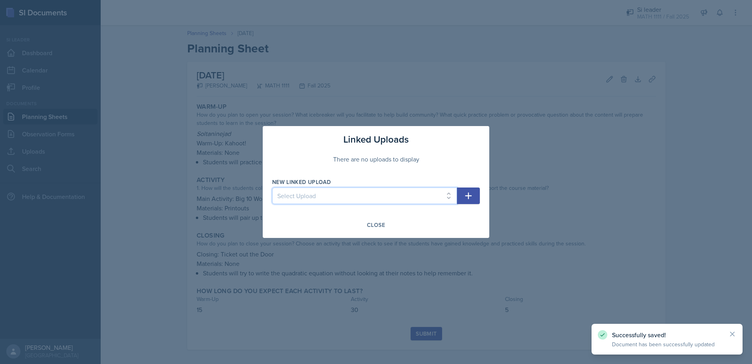
click at [329, 196] on select "Select Upload Mock Session Plan 8/26 Canva PDF 8/28 Canva PDF 8/28 Worksheet 9/…" at bounding box center [364, 195] width 185 height 17
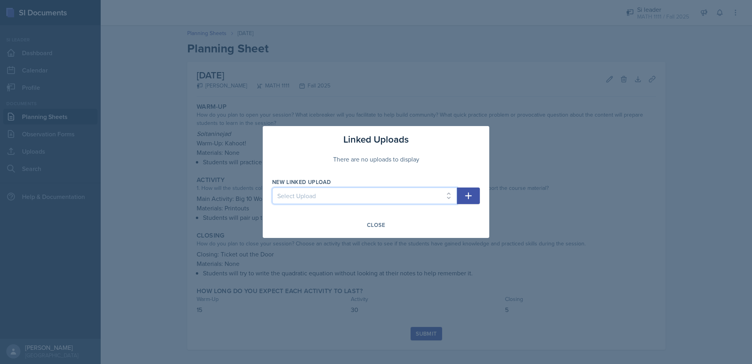
select select "aba07e27-561e-4aaf-b9d2-bdb200aa1311"
click at [272, 187] on select "Select Upload Mock Session Plan 8/26 Canva PDF 8/28 Canva PDF 8/28 Worksheet 9/…" at bounding box center [364, 195] width 185 height 17
click at [472, 193] on icon "button" at bounding box center [468, 195] width 9 height 9
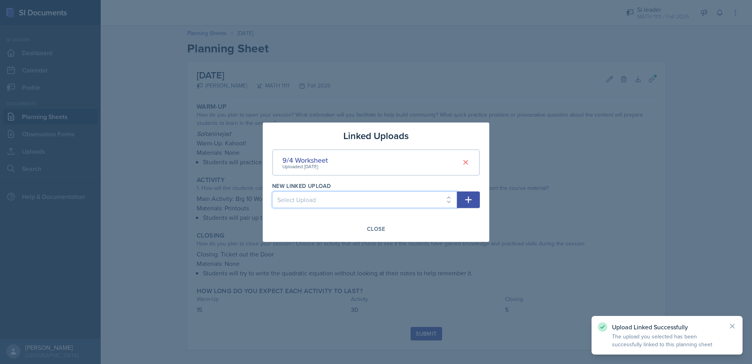
click at [368, 202] on select "Select Upload Mock Session Plan 8/26 Canva PDF 8/28 Canva PDF 8/28 Worksheet 9/…" at bounding box center [364, 199] width 185 height 17
select select "623cf24a-9f9e-4c2b-a36f-79f4b52f6229"
click at [272, 191] on select "Select Upload Mock Session Plan 8/26 Canva PDF 8/28 Canva PDF 8/28 Worksheet 9/…" at bounding box center [364, 199] width 185 height 17
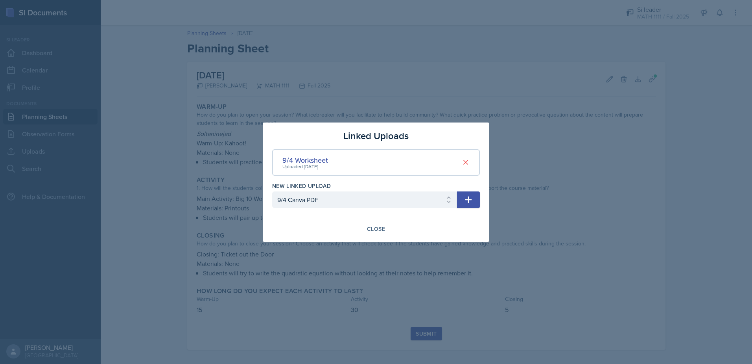
click at [467, 200] on icon "button" at bounding box center [468, 199] width 9 height 9
select select
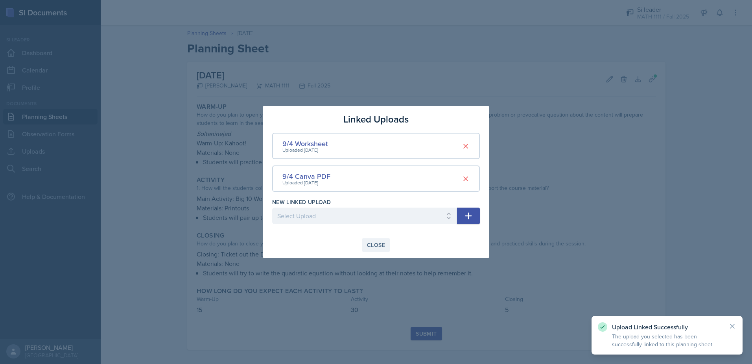
click at [376, 245] on div "Close" at bounding box center [376, 245] width 18 height 6
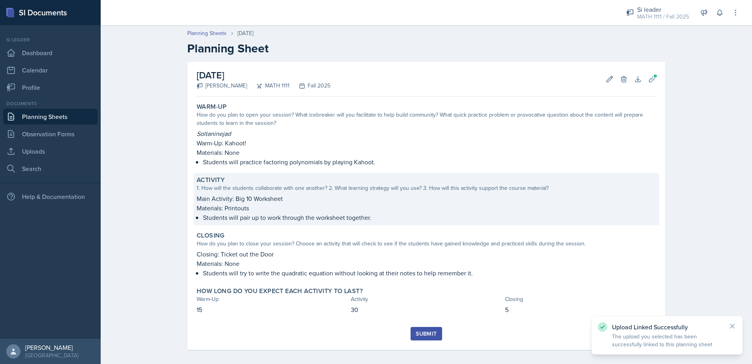
scroll to position [5, 0]
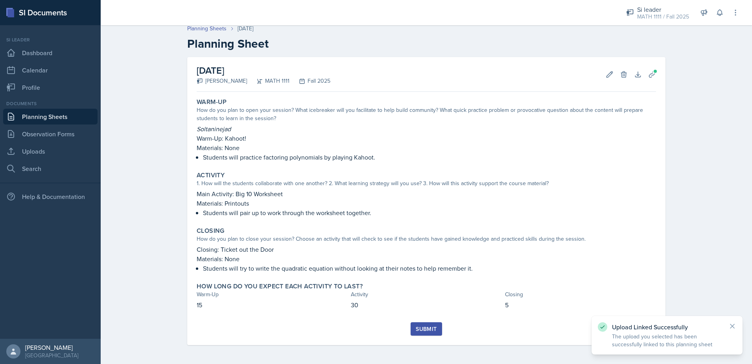
click at [423, 327] on div "Submit" at bounding box center [426, 328] width 21 height 6
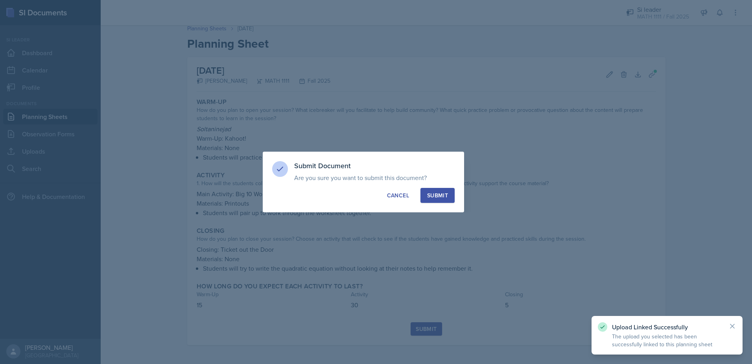
click at [448, 191] on button "Submit" at bounding box center [438, 195] width 34 height 15
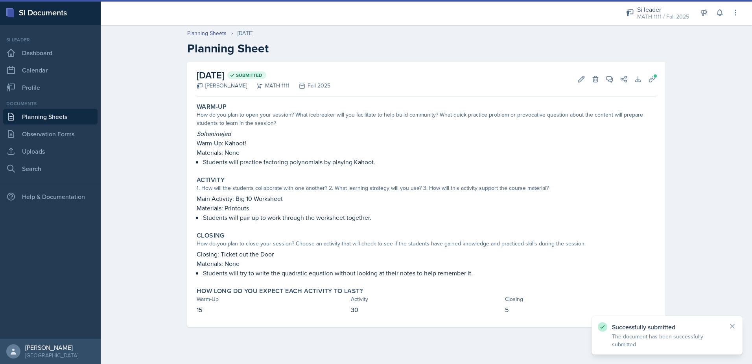
scroll to position [0, 0]
